Goal: Navigation & Orientation: Find specific page/section

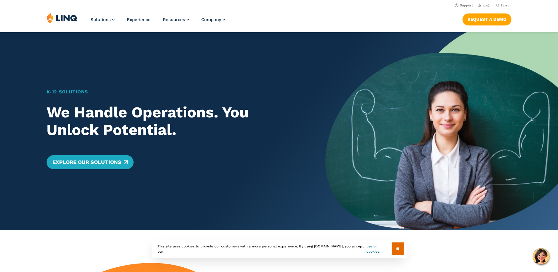
click at [488, 6] on link "Login" at bounding box center [485, 6] width 14 height 4
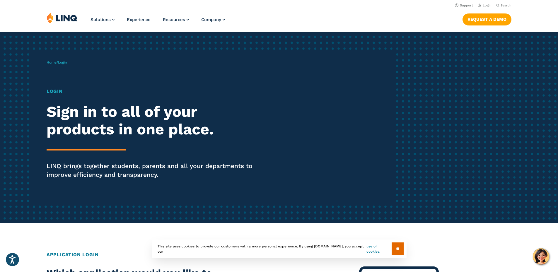
click at [52, 88] on h1 "Login" at bounding box center [154, 91] width 215 height 7
click at [55, 91] on h1 "Login" at bounding box center [154, 91] width 215 height 7
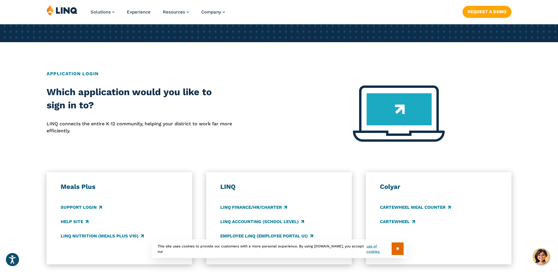
scroll to position [234, 0]
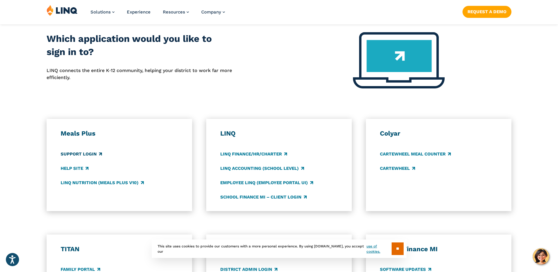
click at [90, 155] on link "Support Login" at bounding box center [81, 154] width 41 height 6
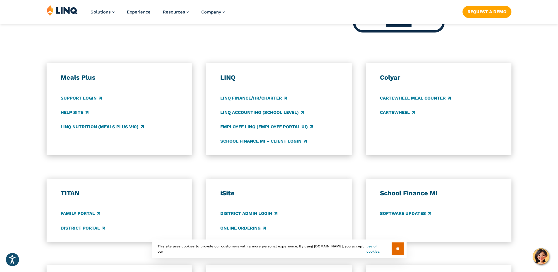
scroll to position [293, 0]
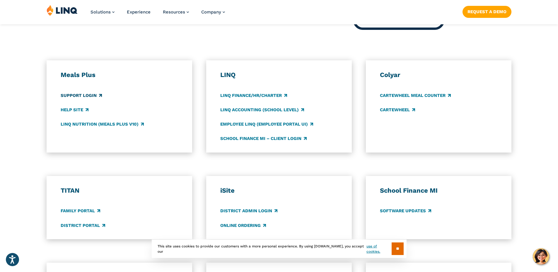
click at [81, 96] on link "Support Login" at bounding box center [81, 95] width 41 height 6
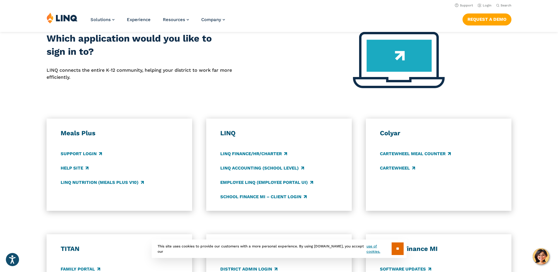
scroll to position [234, 0]
click at [281, 153] on link "LINQ Finance/HR/Charter" at bounding box center [253, 154] width 67 height 6
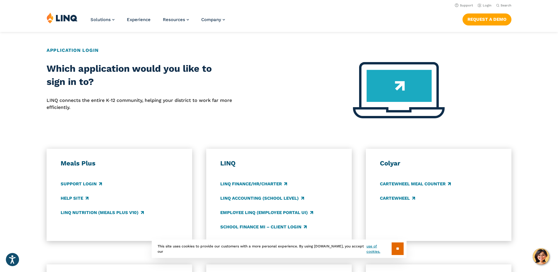
scroll to position [146, 0]
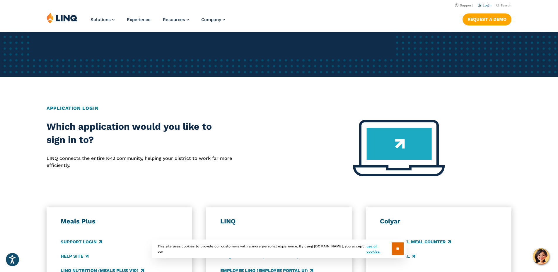
click at [484, 5] on link "Login" at bounding box center [485, 6] width 14 height 4
